Goal: Transaction & Acquisition: Download file/media

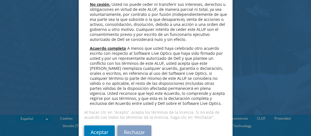
scroll to position [2354, 0]
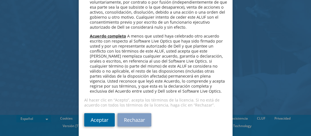
click at [98, 116] on link "Aceptar" at bounding box center [99, 119] width 31 height 13
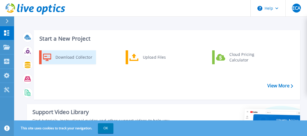
click at [75, 56] on div "Download Collector" at bounding box center [74, 57] width 42 height 11
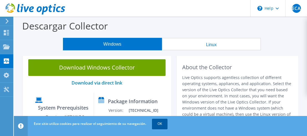
click at [162, 122] on link "OK" at bounding box center [160, 124] width 16 height 10
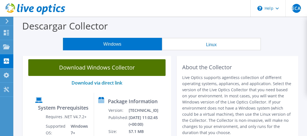
click at [110, 67] on link "Download Windows Collector" at bounding box center [96, 67] width 137 height 17
